Goal: Transaction & Acquisition: Book appointment/travel/reservation

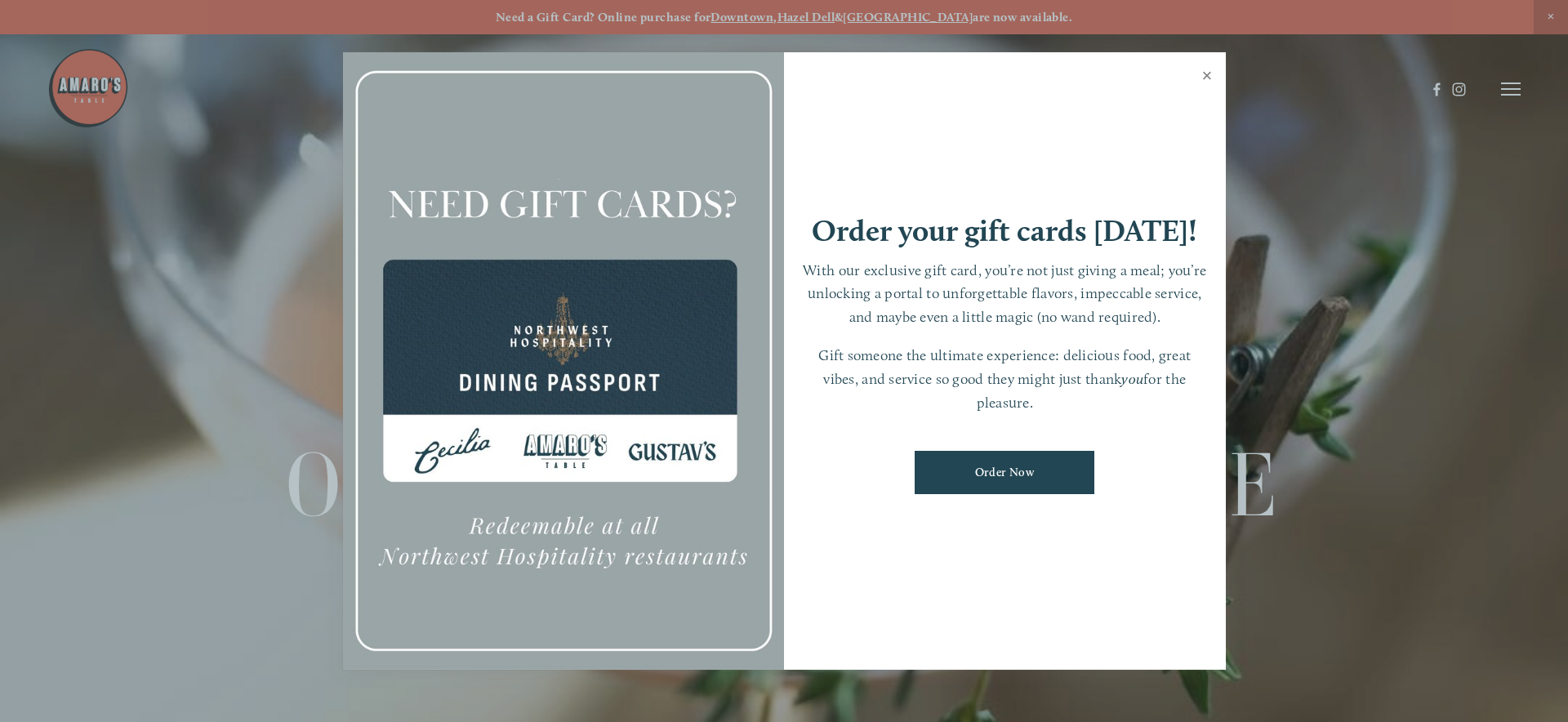
click at [1203, 81] on link "Close" at bounding box center [1206, 77] width 32 height 45
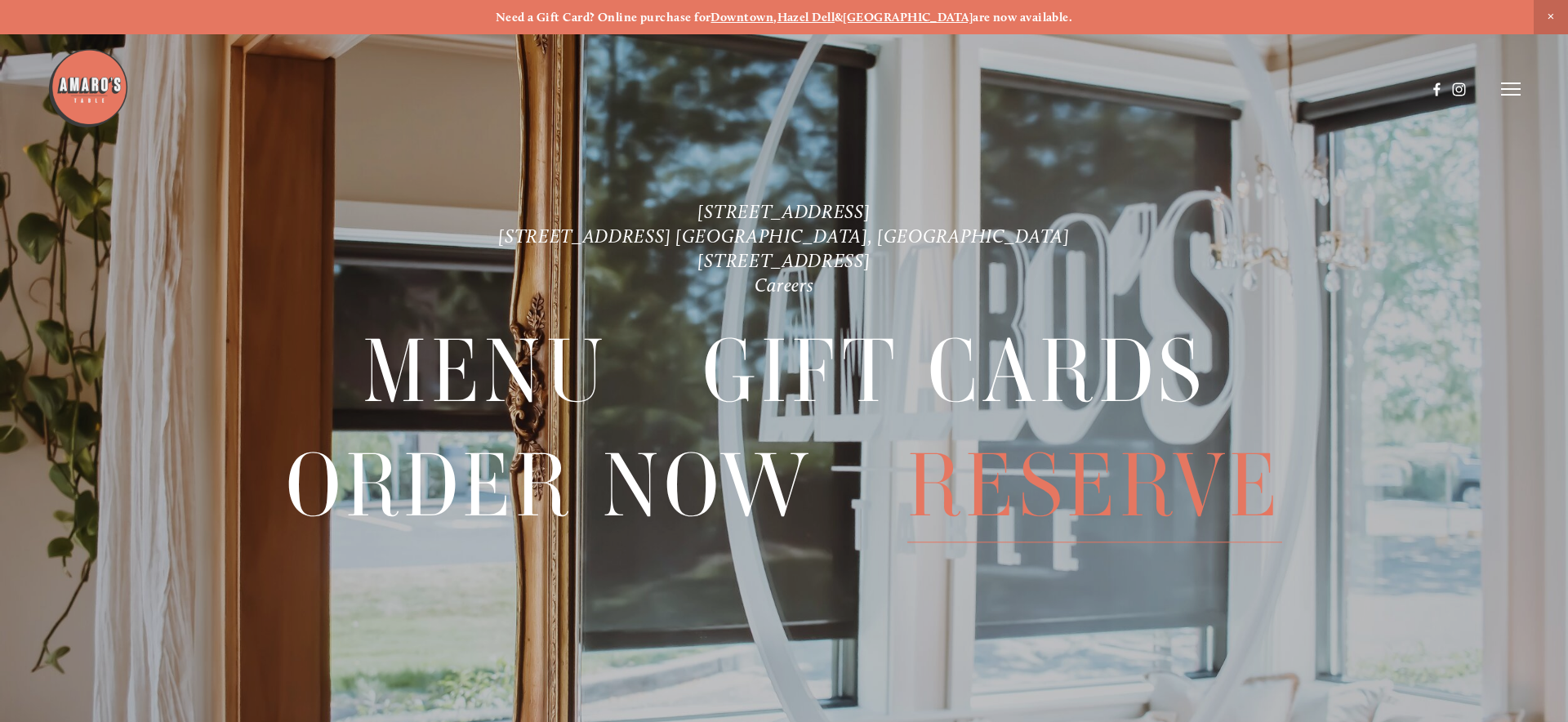
click at [1111, 501] on span "Reserve" at bounding box center [1095, 486] width 375 height 114
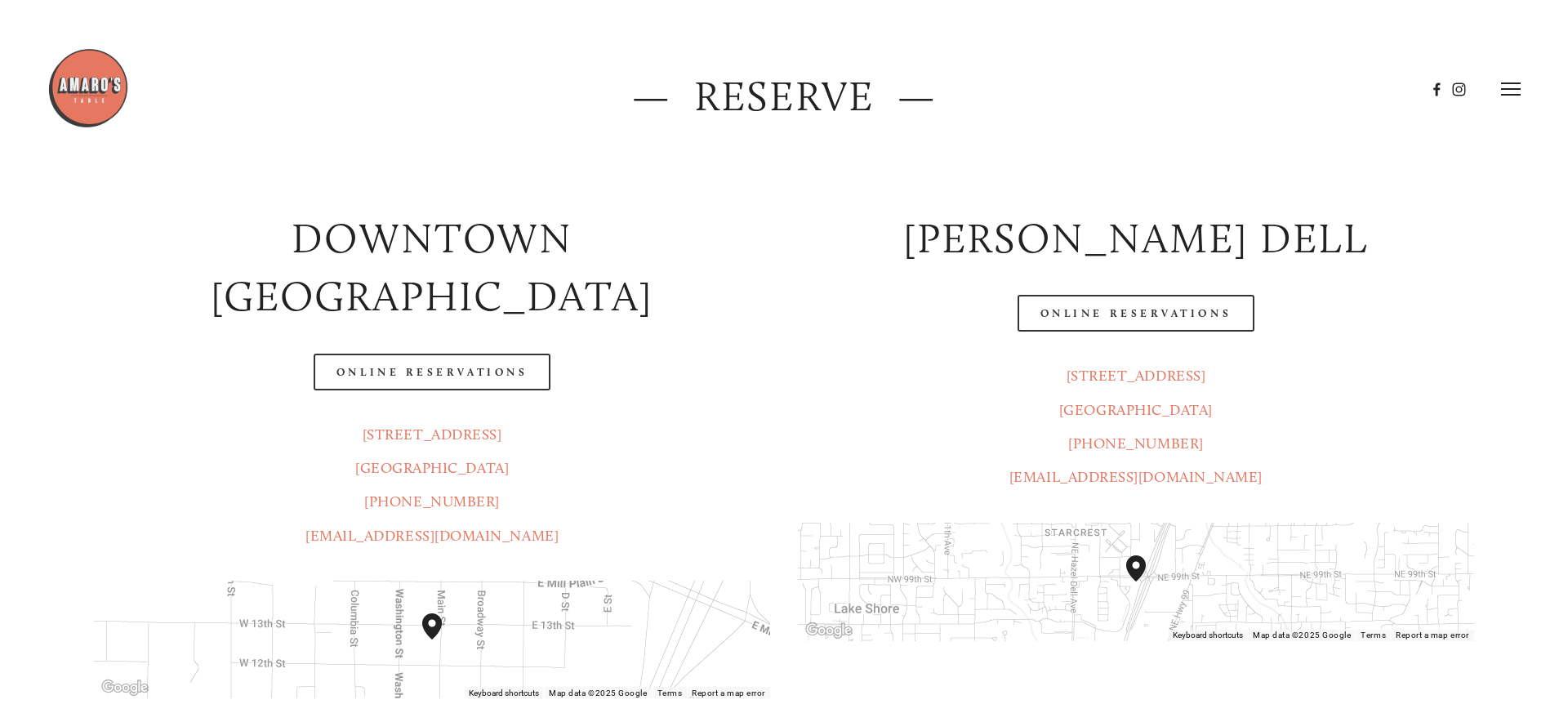
scroll to position [215, 0]
click at [502, 354] on link "Online Reservations" at bounding box center [432, 372] width 237 height 37
